Goal: Information Seeking & Learning: Check status

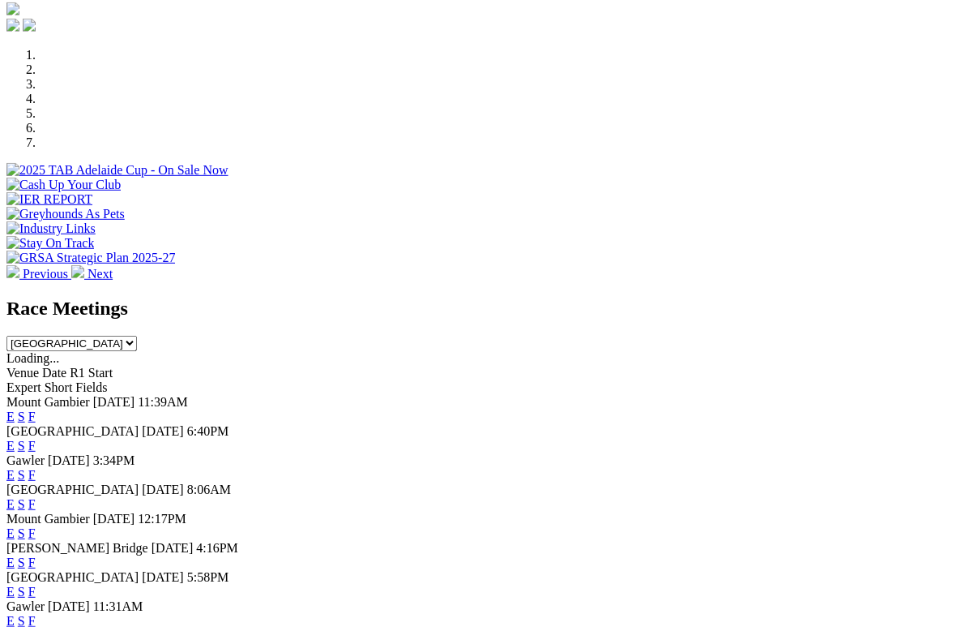
scroll to position [464, 0]
click at [36, 439] on link "F" at bounding box center [31, 446] width 7 height 14
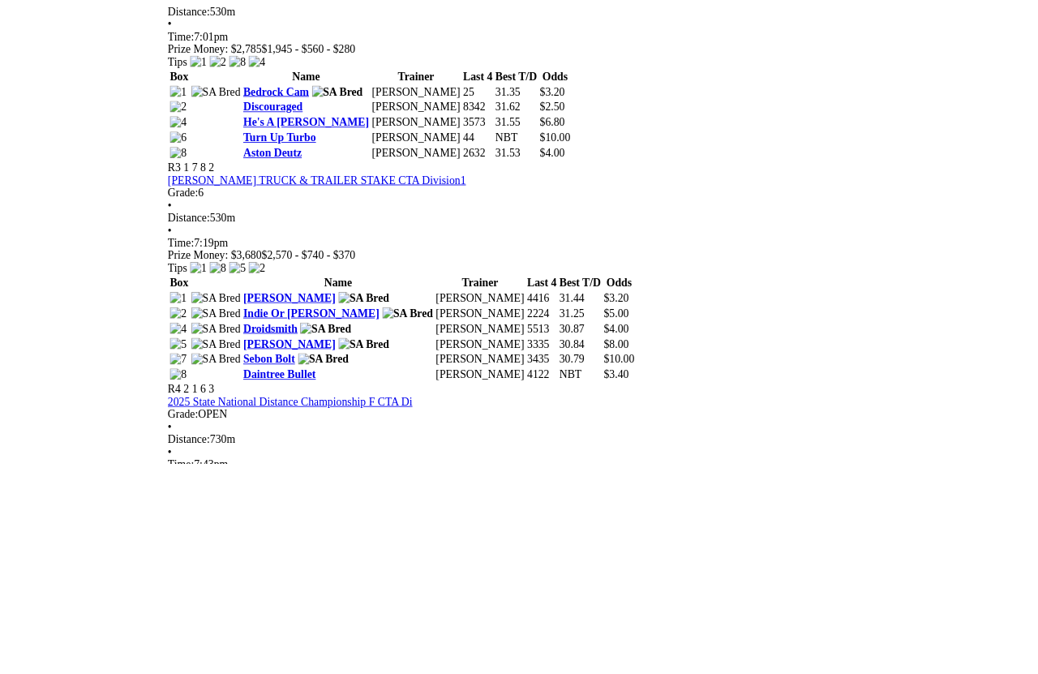
scroll to position [1250, 0]
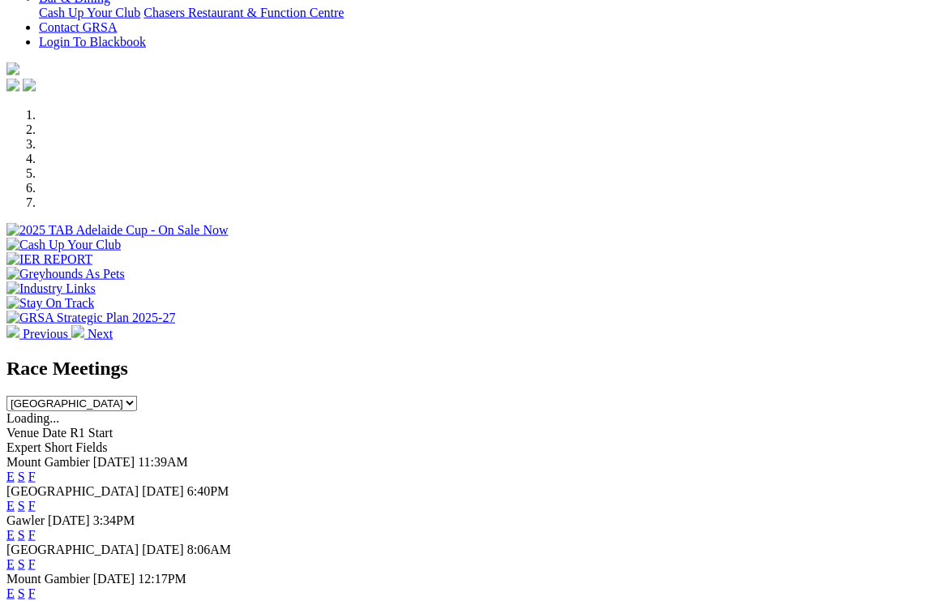
scroll to position [404, 0]
click at [36, 499] on link "F" at bounding box center [31, 506] width 7 height 14
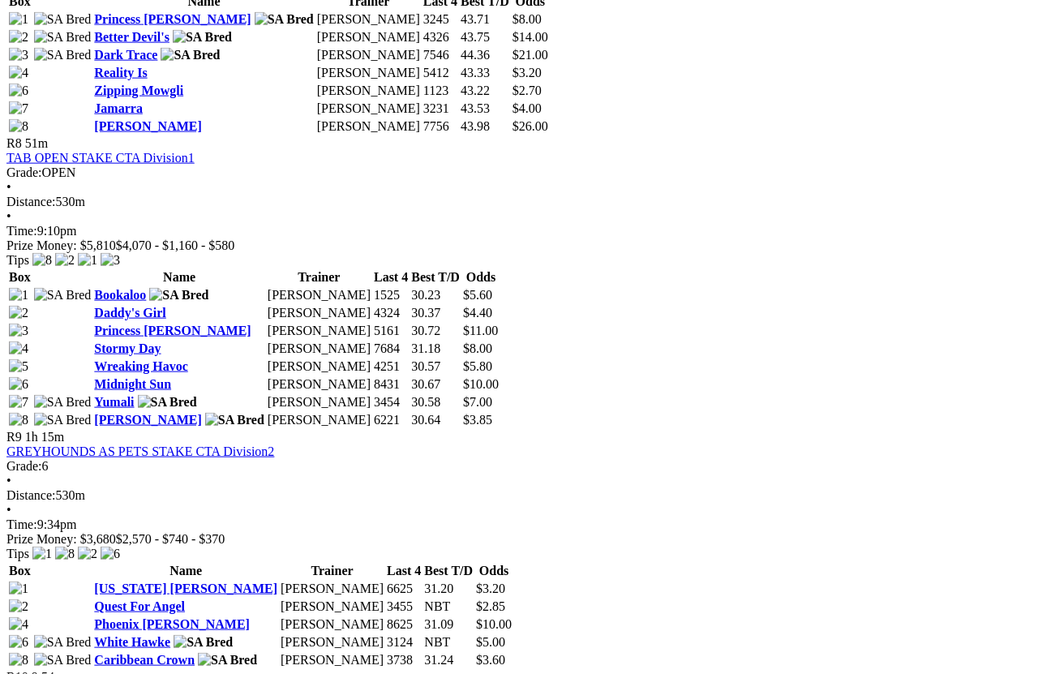
scroll to position [2762, 0]
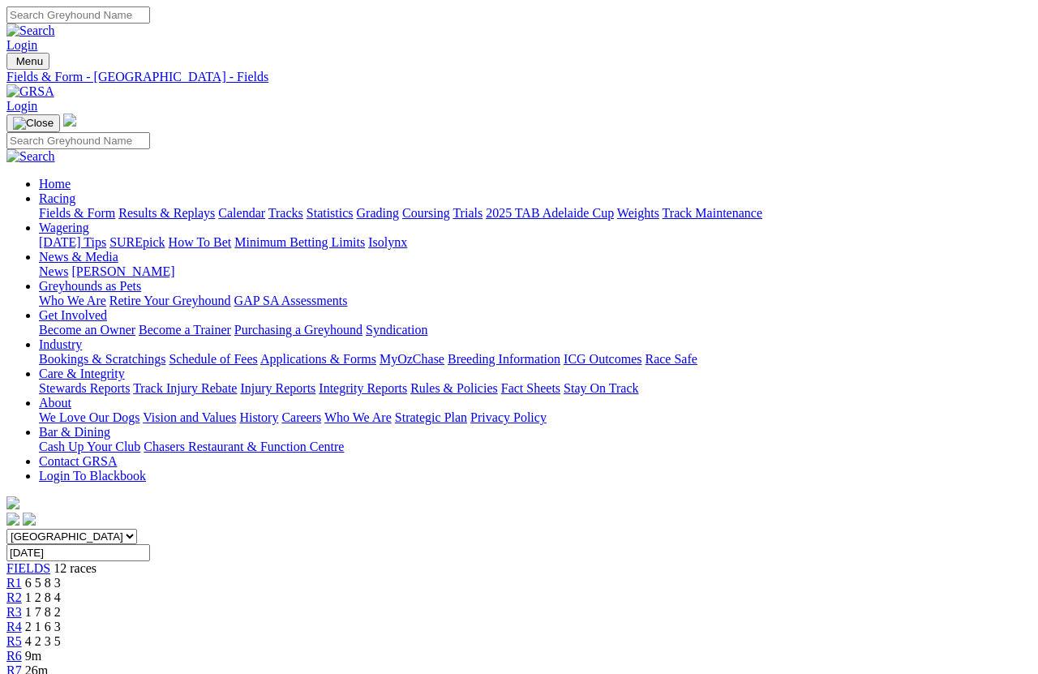
scroll to position [2944, 0]
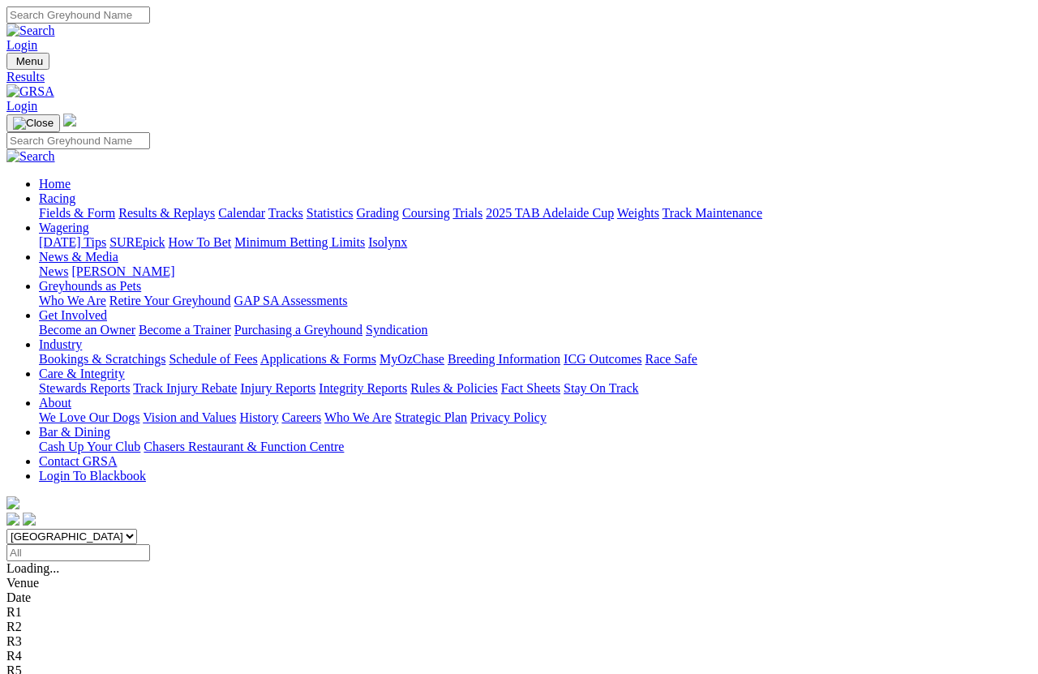
scroll to position [11, 0]
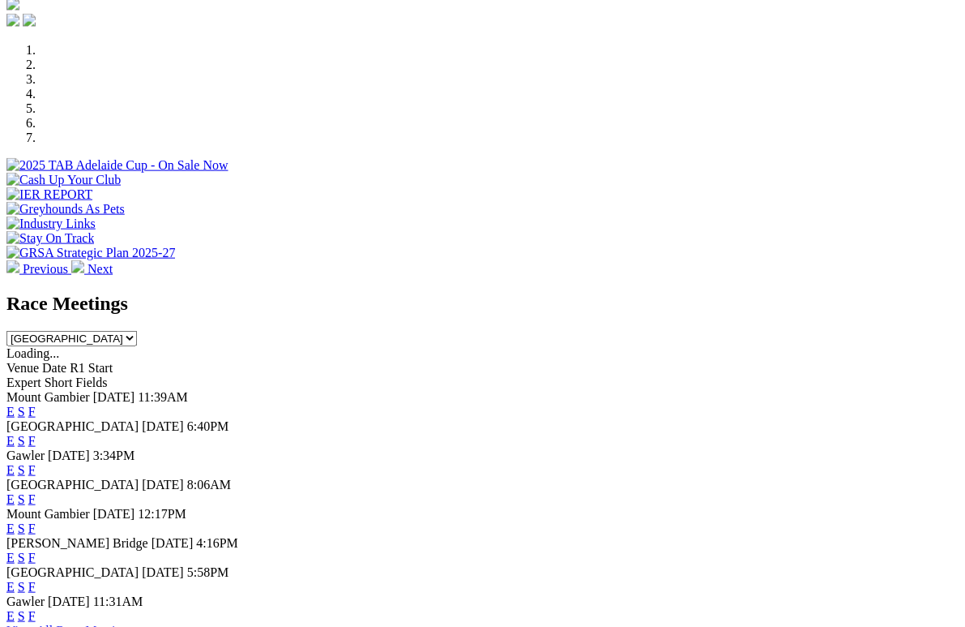
scroll to position [469, 0]
click at [36, 580] on link "F" at bounding box center [31, 587] width 7 height 14
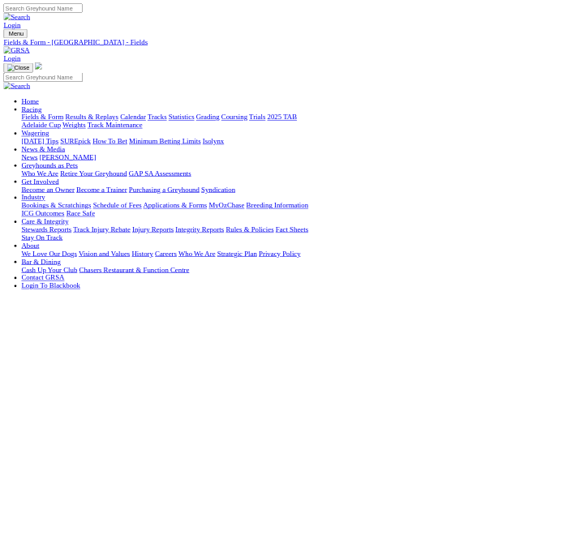
scroll to position [2, 0]
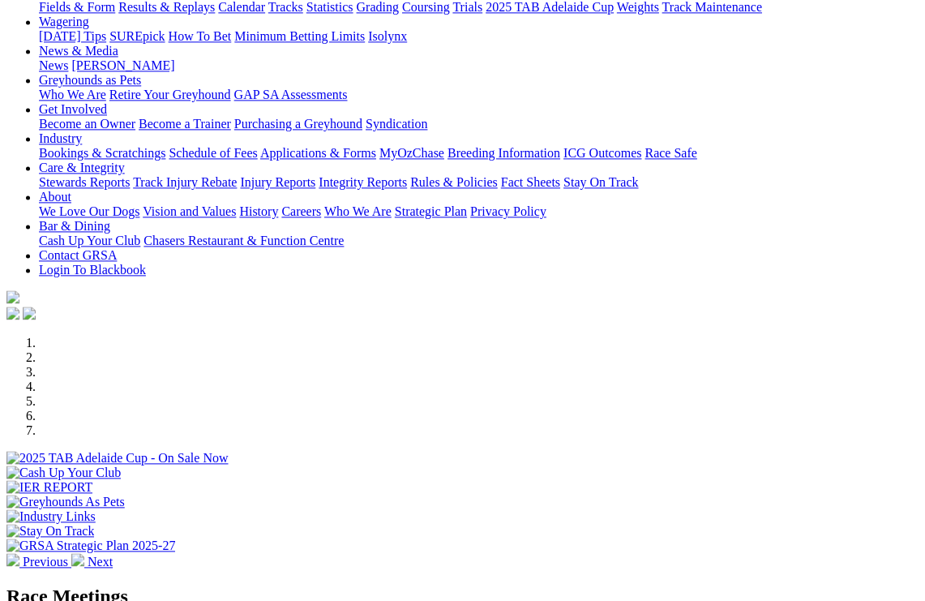
scroll to position [177, 0]
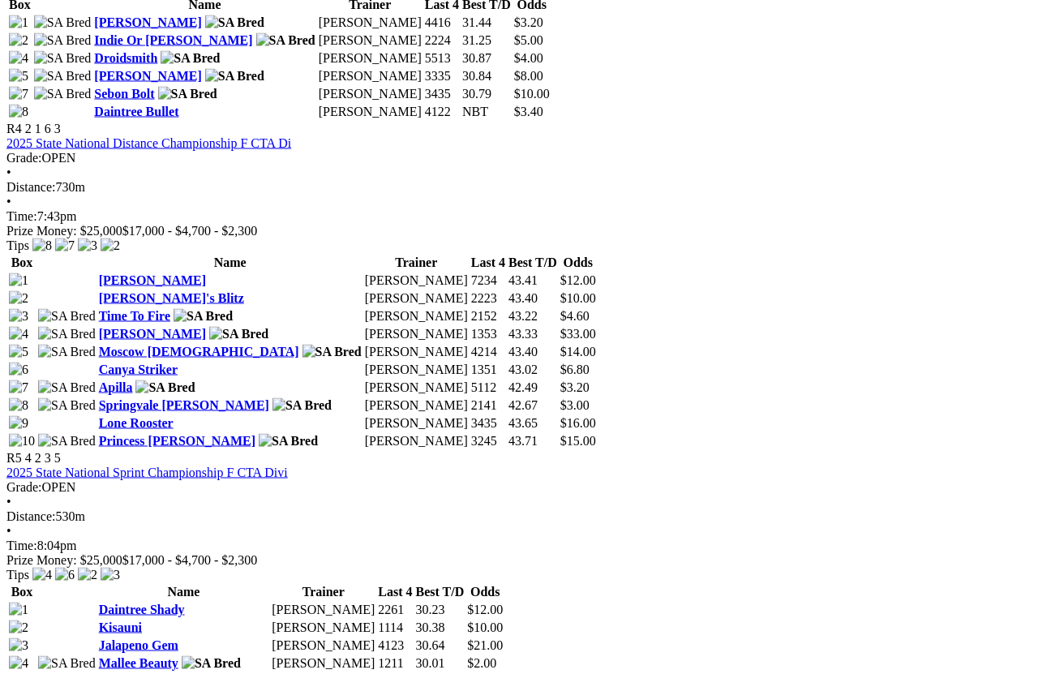
scroll to position [1531, 0]
